Goal: Task Accomplishment & Management: Manage account settings

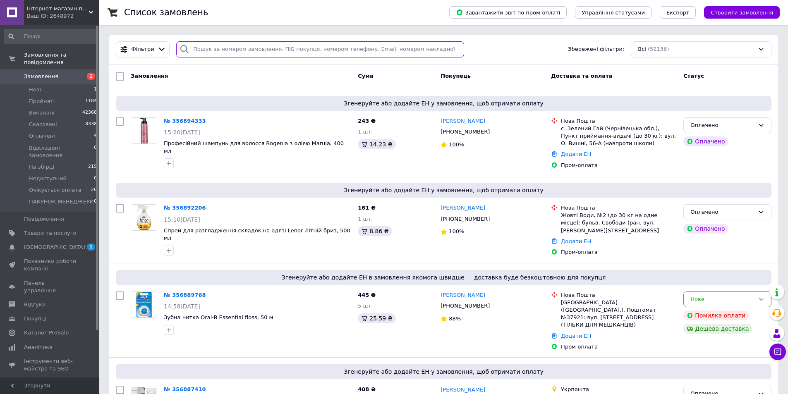
click at [224, 45] on input "search" at bounding box center [320, 49] width 288 height 16
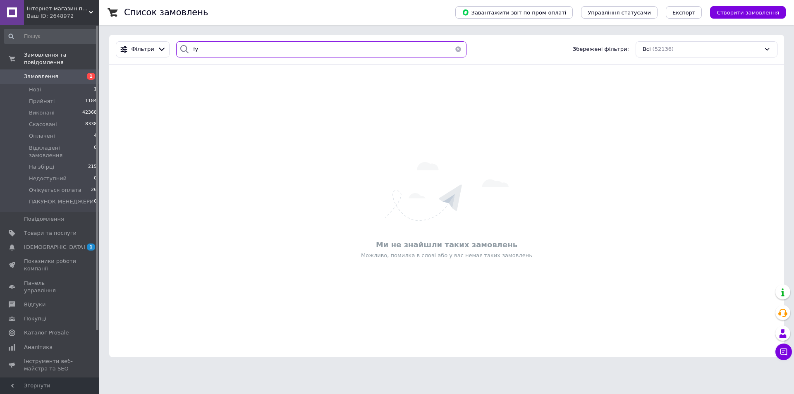
type input "f"
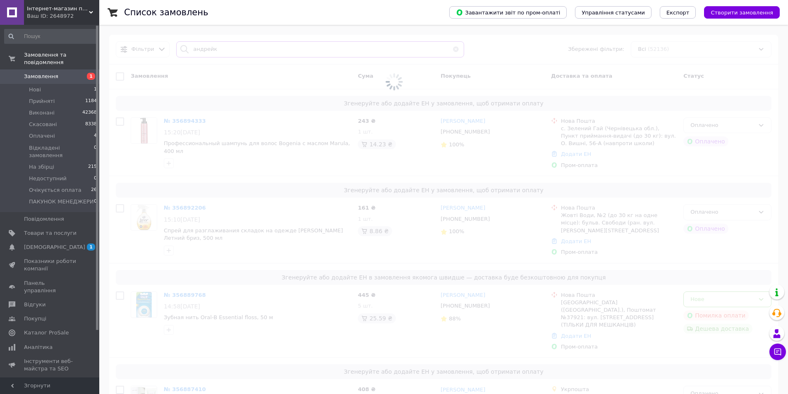
type input "андрейко"
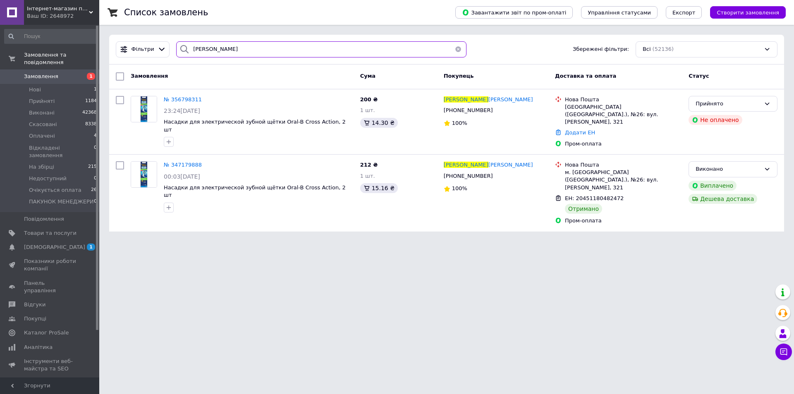
click at [112, 39] on div "Фільтри андрейко Збережені фільтри: Всі (52136)" at bounding box center [446, 50] width 675 height 30
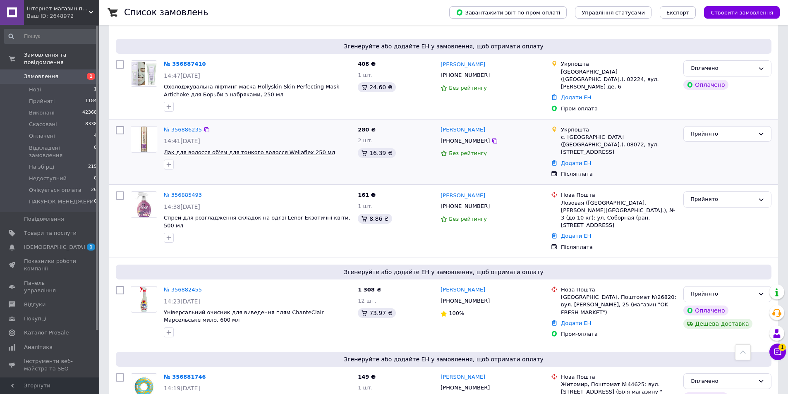
scroll to position [289, 0]
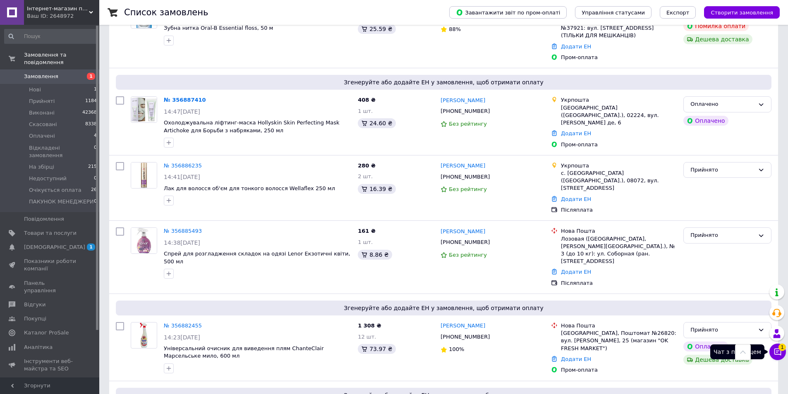
click at [783, 353] on button "Чат з покупцем 1" at bounding box center [777, 352] width 17 height 17
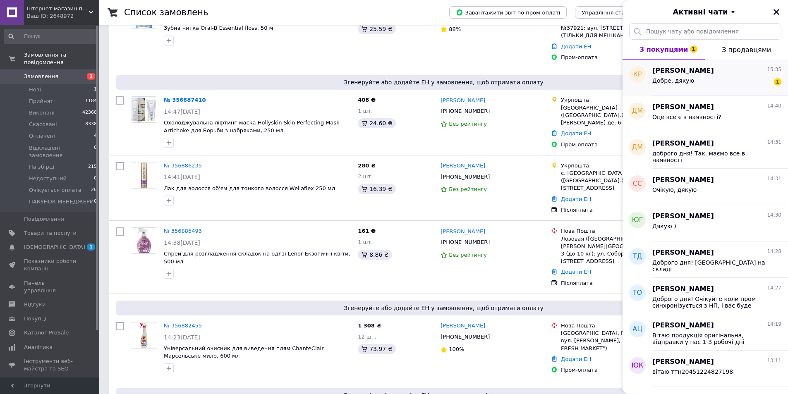
click at [711, 83] on div "Добре, дякую 1" at bounding box center [716, 82] width 129 height 13
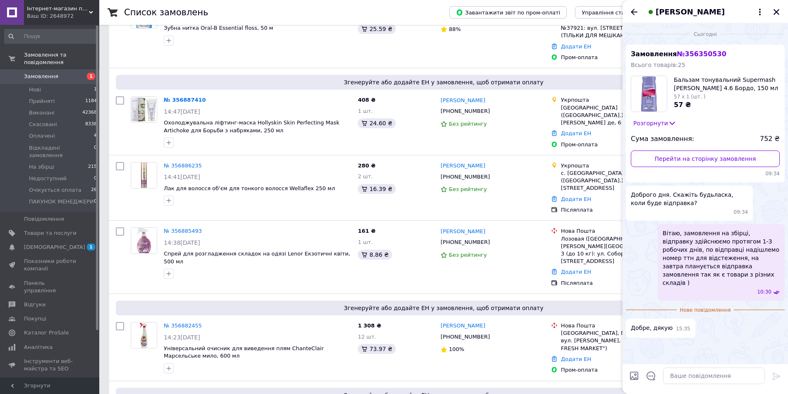
click at [637, 12] on icon "Назад" at bounding box center [634, 12] width 10 height 10
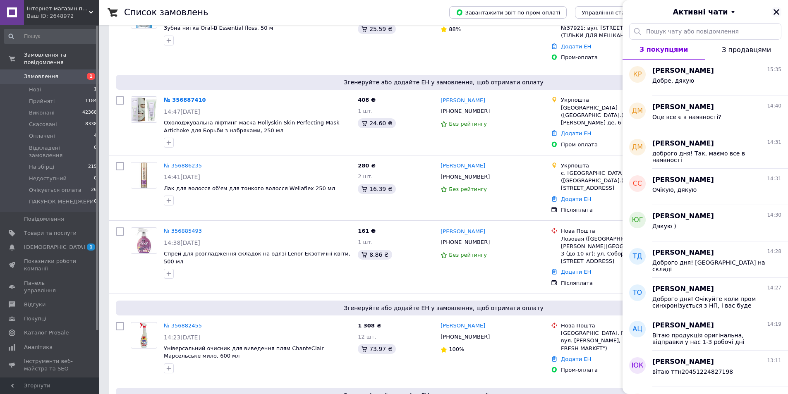
click at [775, 9] on icon "Закрити" at bounding box center [775, 11] width 7 height 7
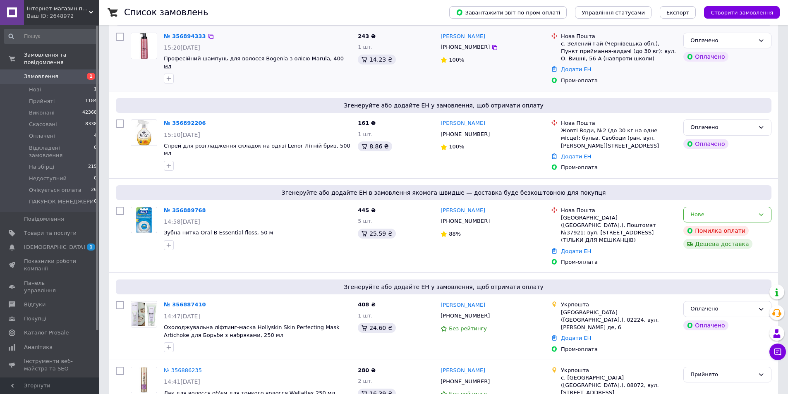
scroll to position [0, 0]
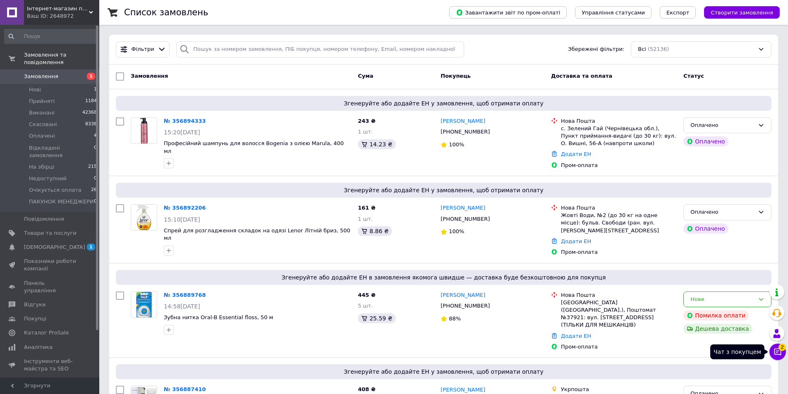
click at [776, 356] on icon at bounding box center [777, 352] width 8 height 8
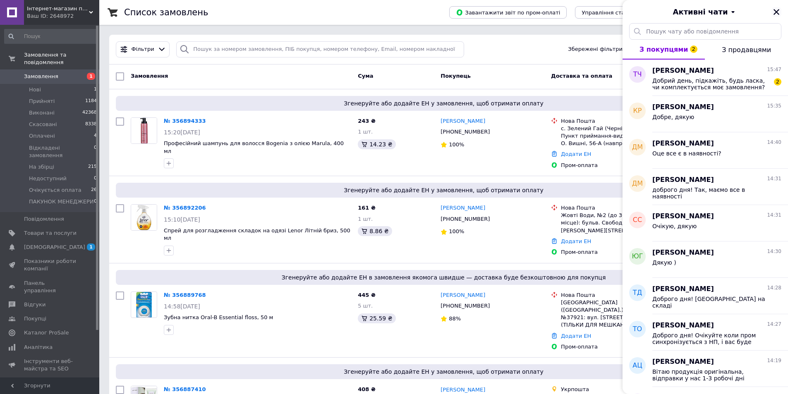
click at [779, 10] on icon "Закрити" at bounding box center [776, 12] width 6 height 6
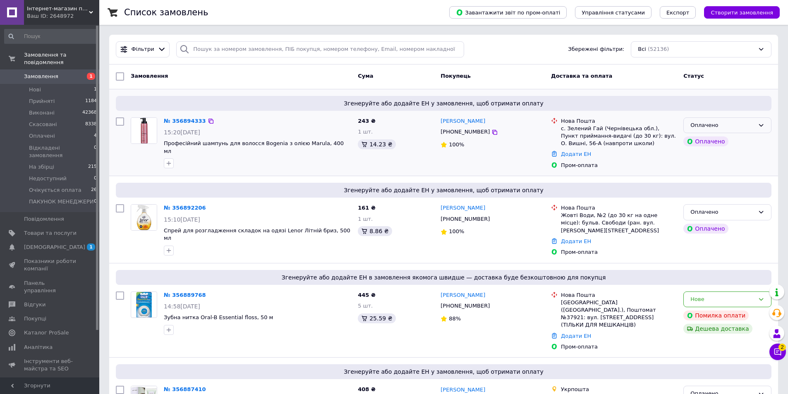
click at [719, 119] on div "Оплачено" at bounding box center [727, 125] width 88 height 16
click at [723, 132] on div "Оплачено Прийнято Виконано Скасовано Відкладені замовлення На збірці Недоступни…" at bounding box center [727, 125] width 88 height 16
click at [724, 122] on div "Зв'яжіться з покупцем для підтвердження замовлення. Щоб згенерувати ЕН, перейді…" at bounding box center [672, 104] width 103 height 55
click at [740, 124] on div "Оплачено" at bounding box center [722, 125] width 64 height 9
click at [740, 140] on li "Прийнято" at bounding box center [726, 142] width 87 height 15
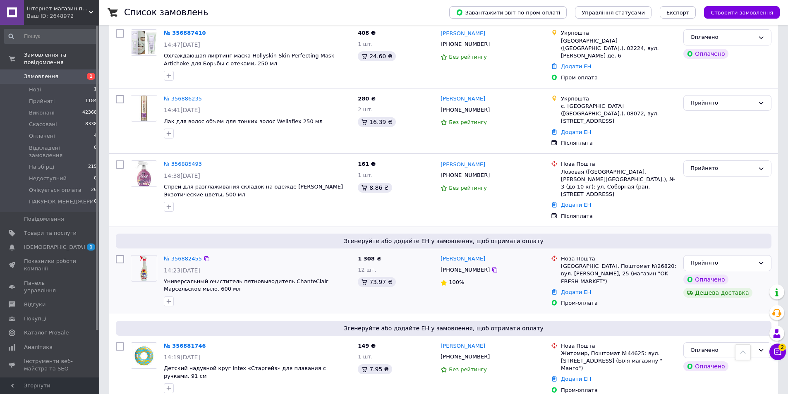
scroll to position [413, 0]
